Goal: Navigation & Orientation: Find specific page/section

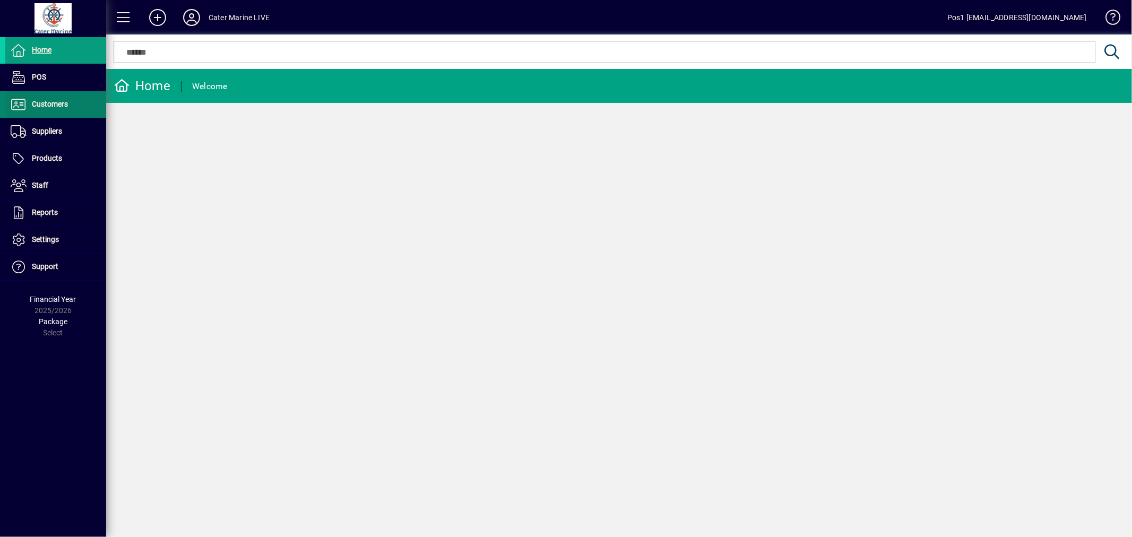
click at [57, 102] on span "Customers" at bounding box center [50, 104] width 36 height 8
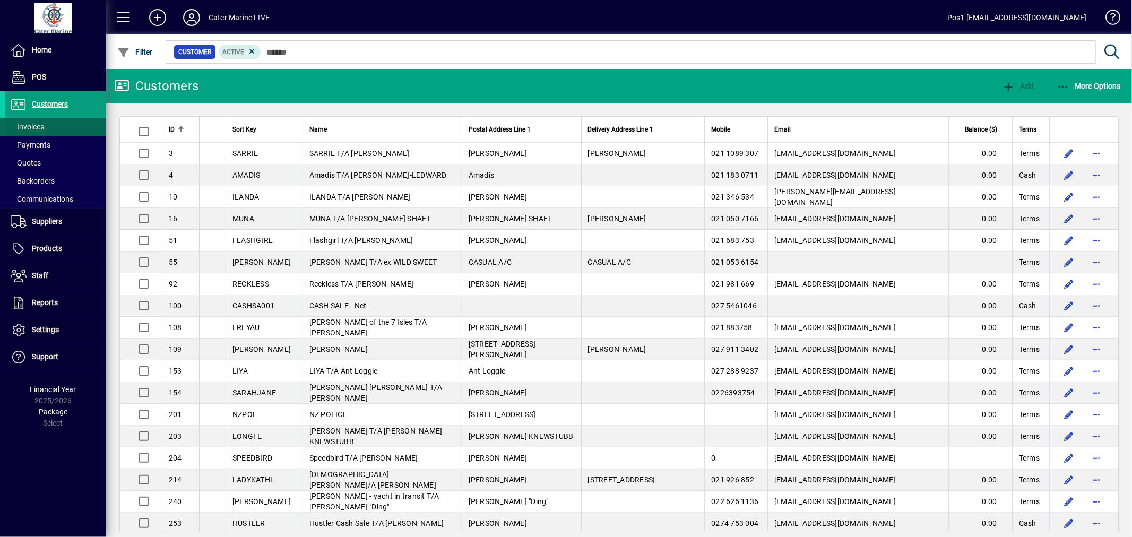
click at [50, 123] on span at bounding box center [55, 126] width 101 height 25
